Goal: Task Accomplishment & Management: Manage account settings

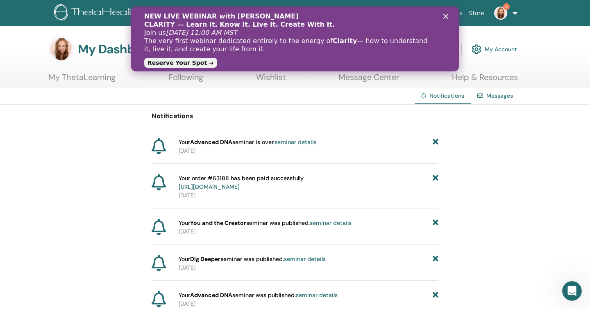
click at [446, 17] on polygon "Close" at bounding box center [446, 16] width 5 height 5
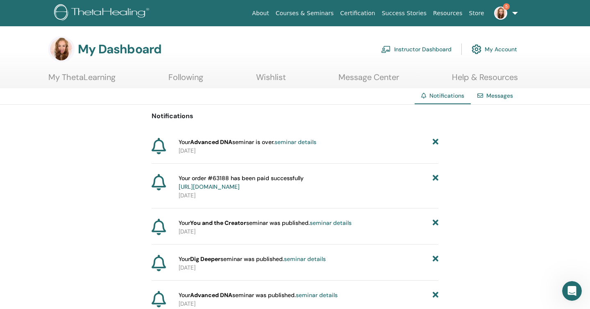
click at [409, 50] on link "Instructor Dashboard" at bounding box center [416, 49] width 71 height 18
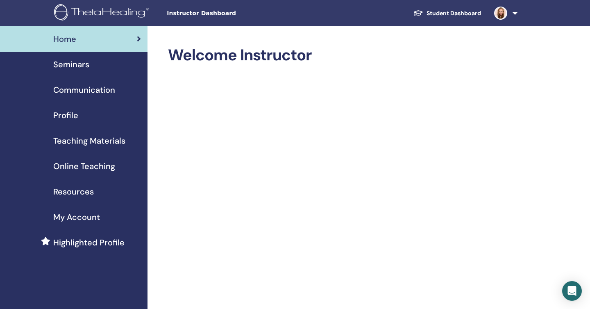
click at [94, 63] on div "Seminars" at bounding box center [74, 64] width 134 height 12
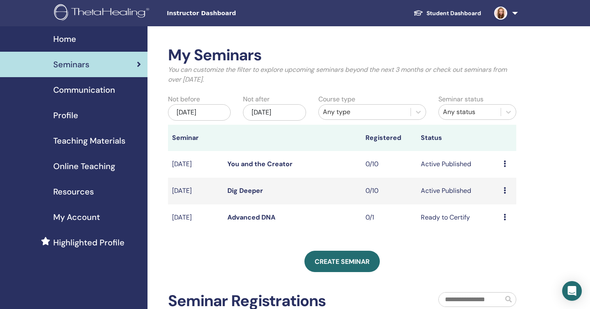
click at [506, 215] on icon at bounding box center [505, 217] width 2 height 7
click at [245, 218] on link "Advanced DNA" at bounding box center [252, 217] width 48 height 9
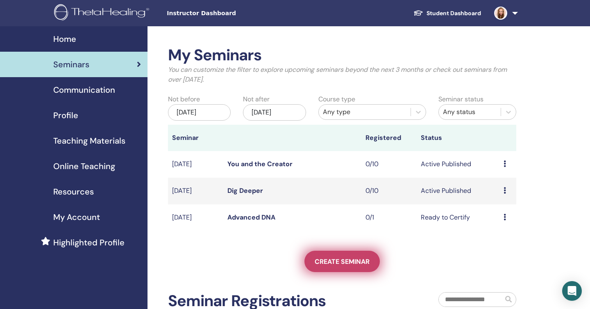
click at [364, 266] on link "Create seminar" at bounding box center [342, 261] width 75 height 21
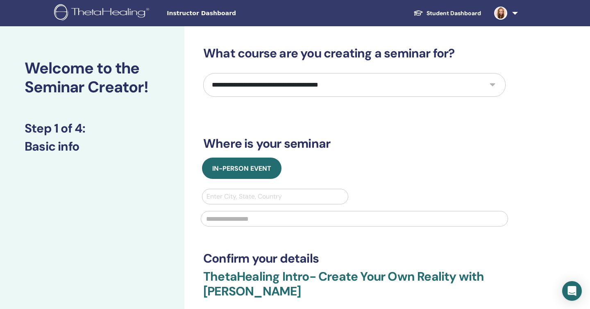
select select "*"
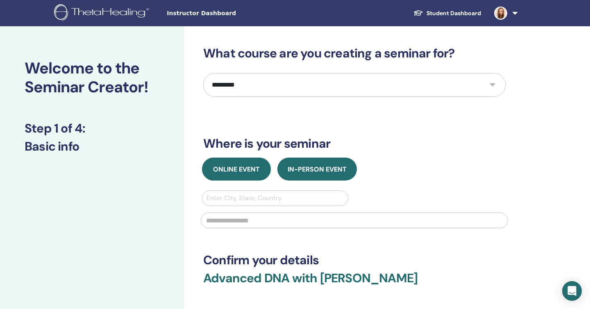
click at [247, 172] on span "Online Event" at bounding box center [236, 169] width 47 height 9
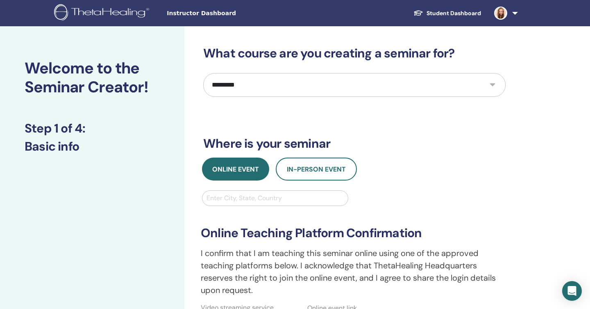
click at [249, 197] on div "Enter City, State, Country" at bounding box center [275, 198] width 137 height 10
type input "*******"
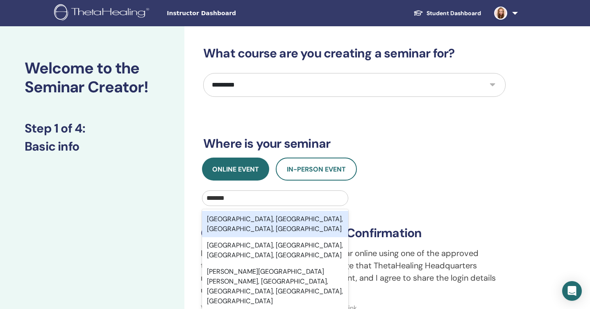
click at [257, 216] on div "Crawley, West Sussex, England, GBR" at bounding box center [275, 224] width 146 height 26
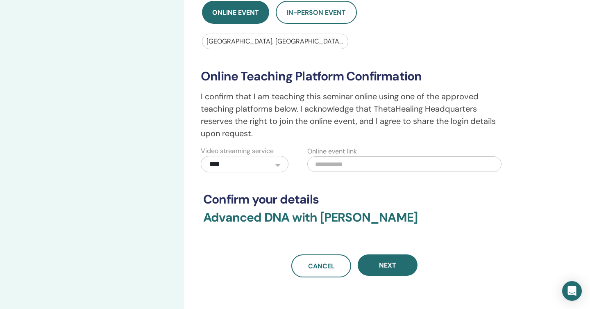
scroll to position [131, 0]
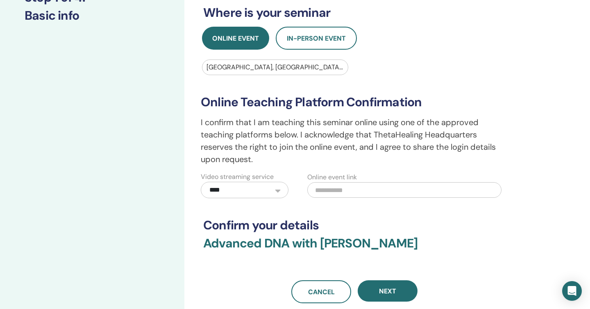
click at [444, 191] on input "text" at bounding box center [404, 190] width 194 height 16
paste input "**********"
type input "**********"
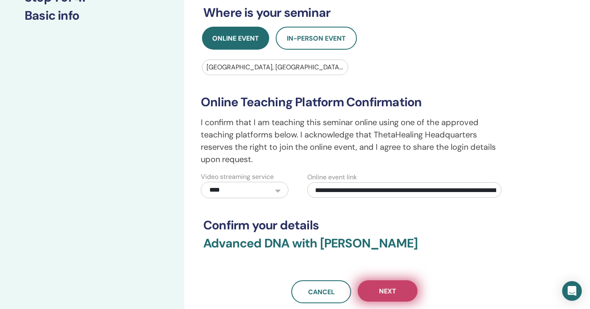
click at [393, 295] on span "Next" at bounding box center [387, 291] width 17 height 9
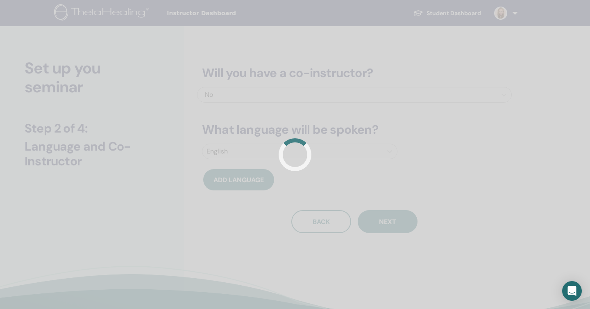
scroll to position [0, 0]
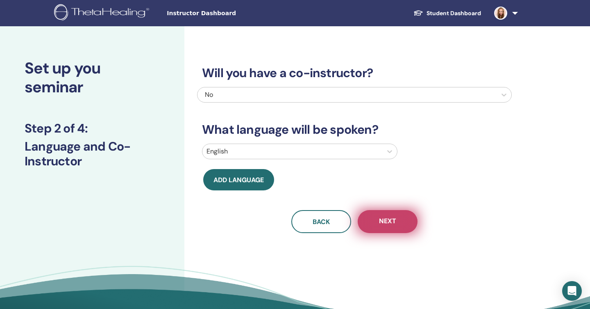
click at [396, 227] on button "Next" at bounding box center [388, 221] width 60 height 23
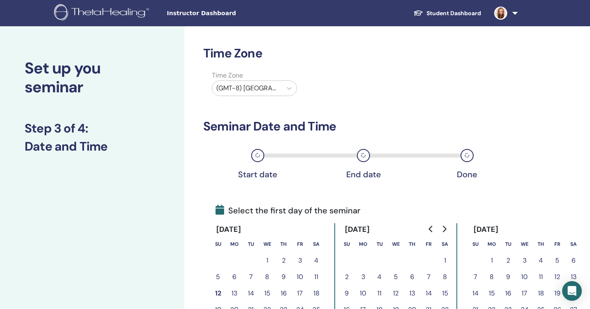
click at [271, 87] on div "(GMT-8) US/Alaska" at bounding box center [246, 88] width 61 height 10
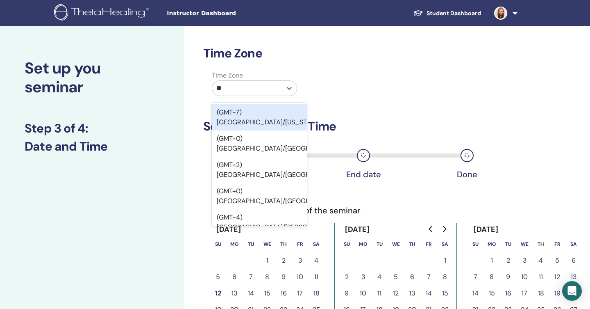
type input "*"
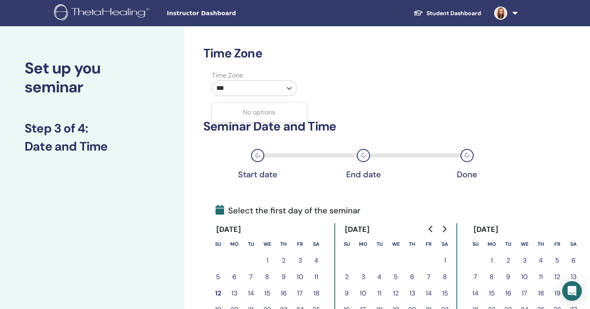
type input "****"
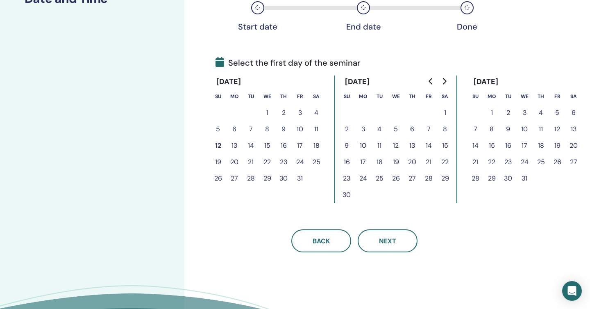
scroll to position [172, 0]
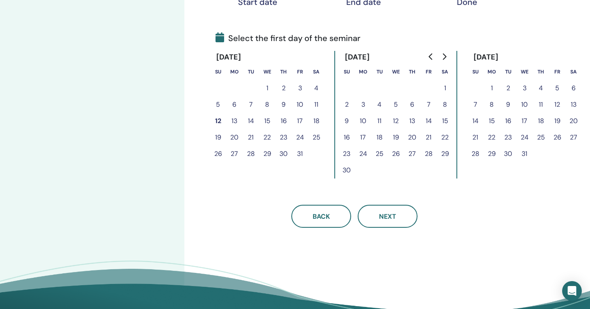
click at [218, 120] on button "12" at bounding box center [218, 121] width 16 height 16
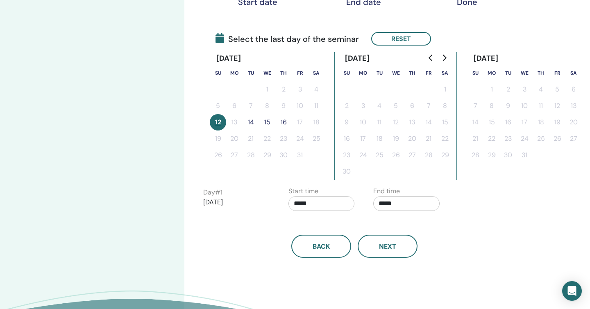
click at [252, 122] on button "14" at bounding box center [251, 122] width 16 height 16
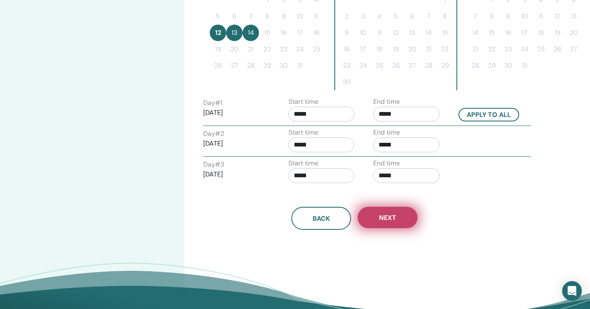
click at [412, 220] on button "Next" at bounding box center [388, 217] width 60 height 21
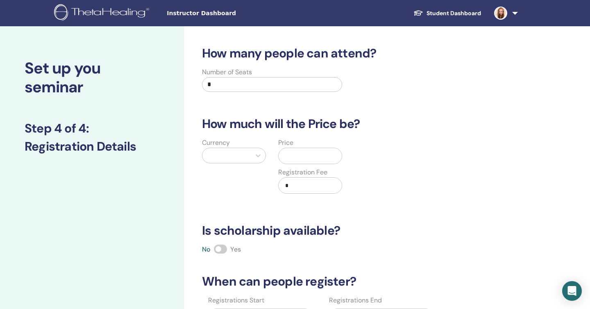
scroll to position [0, 0]
click at [295, 91] on input "*" at bounding box center [272, 84] width 140 height 15
click at [264, 150] on div at bounding box center [258, 155] width 15 height 15
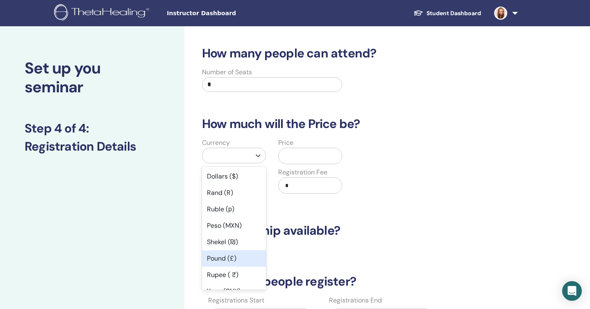
click at [247, 257] on div "Pound (£)" at bounding box center [234, 258] width 64 height 16
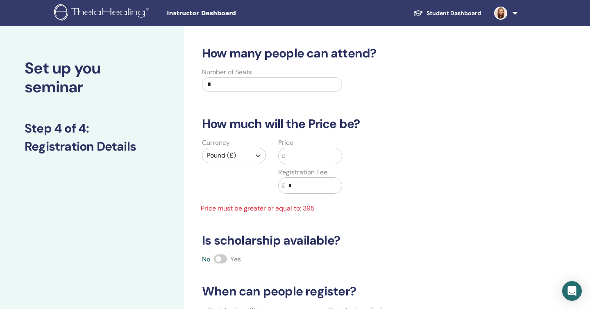
click at [308, 155] on input "text" at bounding box center [313, 156] width 57 height 16
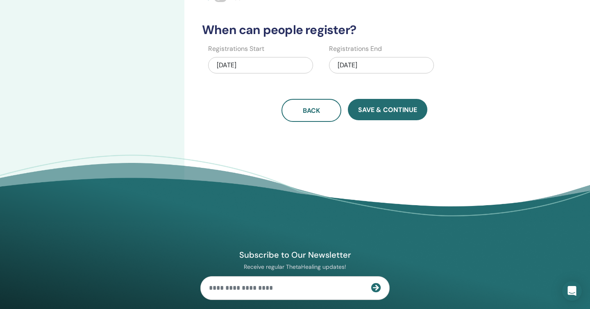
scroll to position [271, 0]
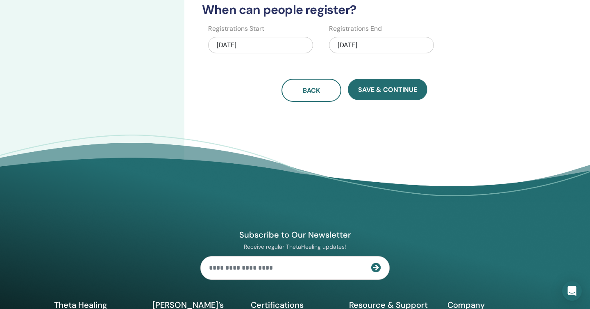
type input "***"
click at [371, 42] on div "10/14/2025" at bounding box center [381, 45] width 105 height 16
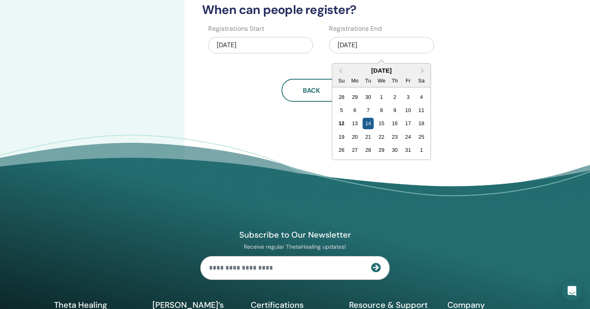
click at [372, 123] on div "14" at bounding box center [368, 123] width 11 height 11
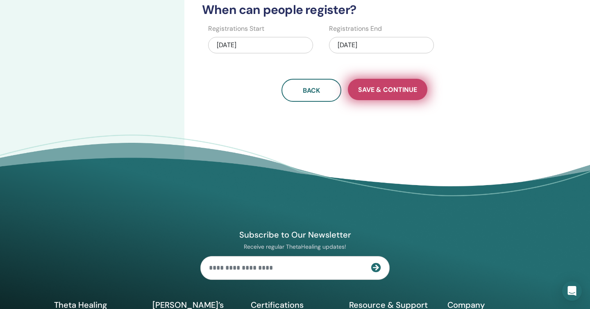
click at [380, 96] on button "Save & Continue" at bounding box center [388, 89] width 80 height 21
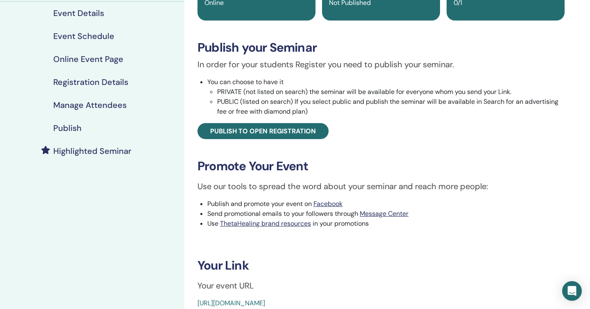
scroll to position [71, 0]
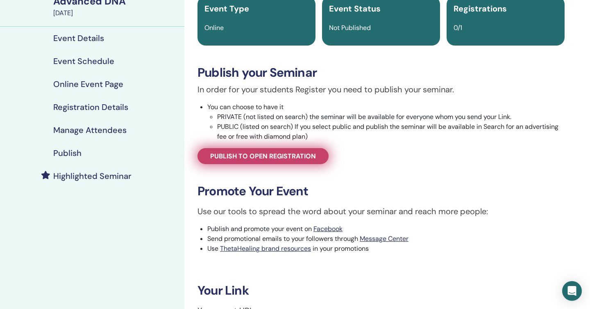
click at [298, 157] on span "Publish to open registration" at bounding box center [263, 156] width 106 height 9
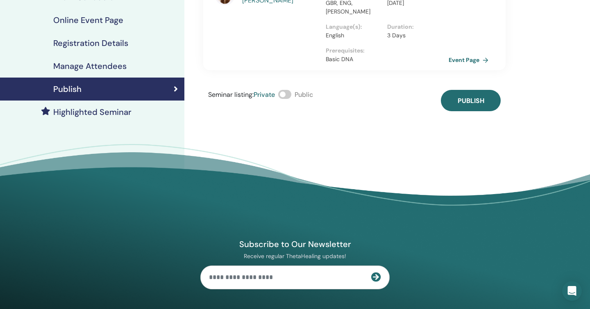
scroll to position [135, 0]
click at [289, 90] on span at bounding box center [284, 94] width 13 height 9
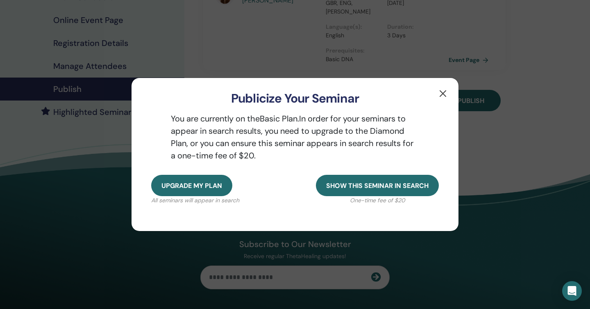
click at [446, 90] on button "button" at bounding box center [443, 93] width 13 height 13
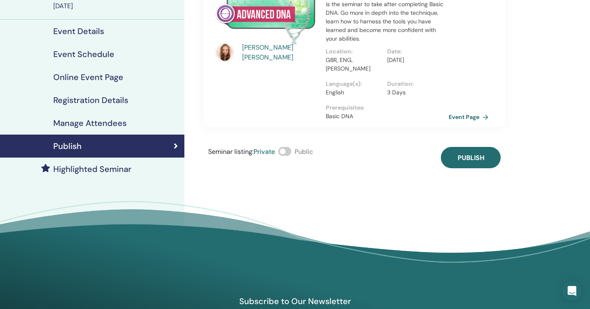
scroll to position [75, 0]
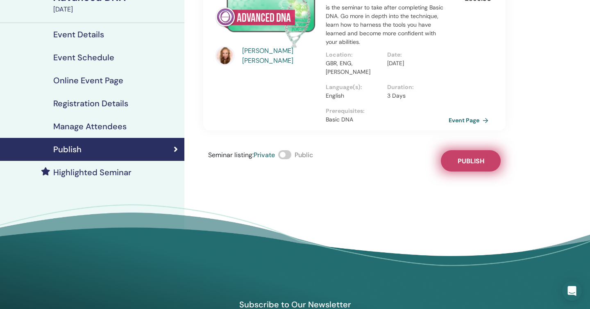
click at [478, 157] on span "Publish" at bounding box center [471, 161] width 27 height 9
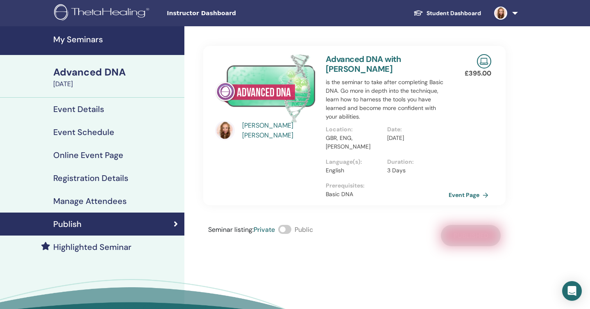
scroll to position [0, 0]
click at [367, 111] on p "is the seminar to take after completing Basic DNA. Go more in depth into the te…" at bounding box center [387, 99] width 123 height 43
click at [357, 65] on h3 "Advanced DNA with Laura Barker" at bounding box center [387, 64] width 123 height 20
click at [352, 57] on link "Advanced DNA with Laura Barker" at bounding box center [363, 64] width 75 height 20
click at [474, 189] on link "Event Page" at bounding box center [471, 195] width 43 height 12
